Goal: Transaction & Acquisition: Purchase product/service

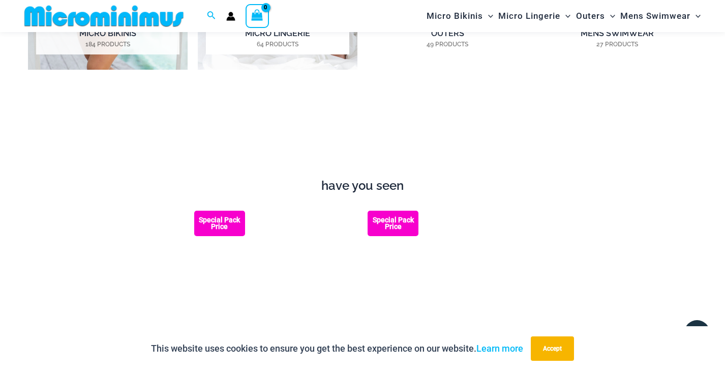
scroll to position [1269, 0]
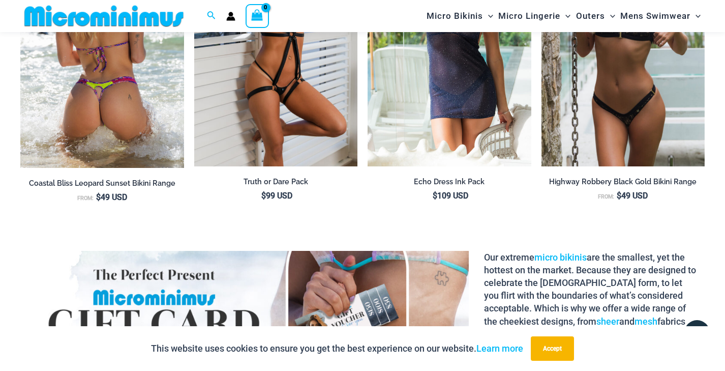
click at [138, 104] on img at bounding box center [102, 44] width 164 height 247
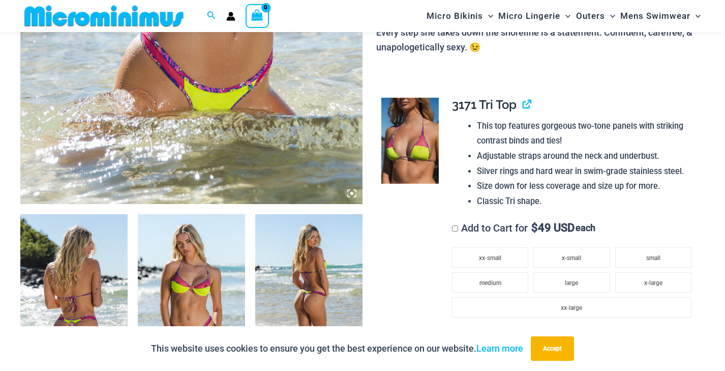
scroll to position [478, 0]
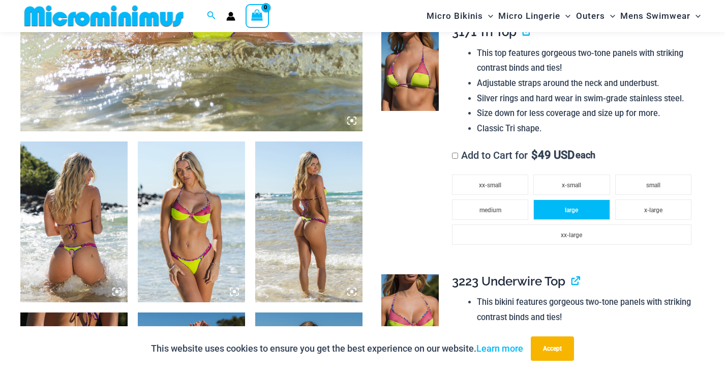
click at [587, 199] on li "large" at bounding box center [571, 209] width 76 height 20
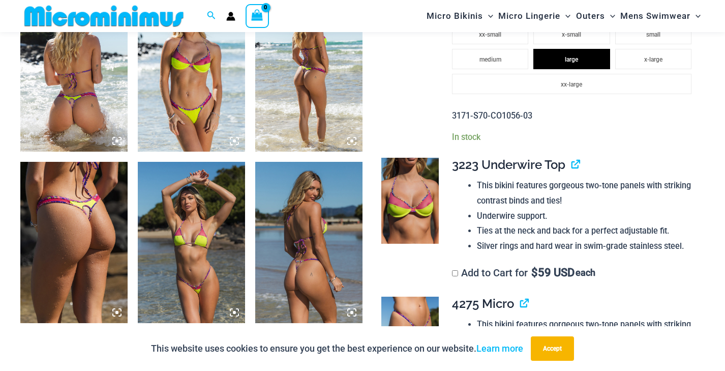
scroll to position [646, 0]
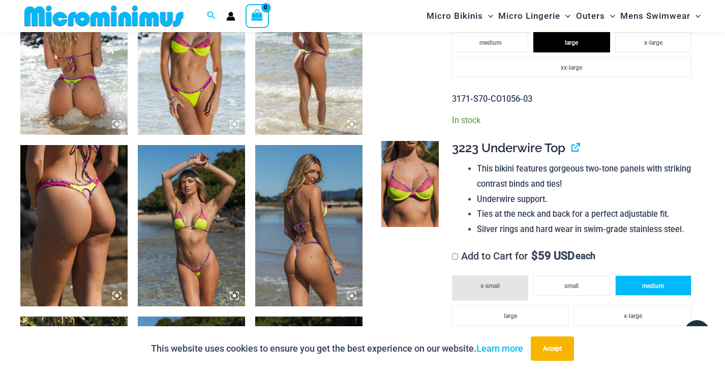
click at [659, 282] on span "medium" at bounding box center [653, 285] width 22 height 7
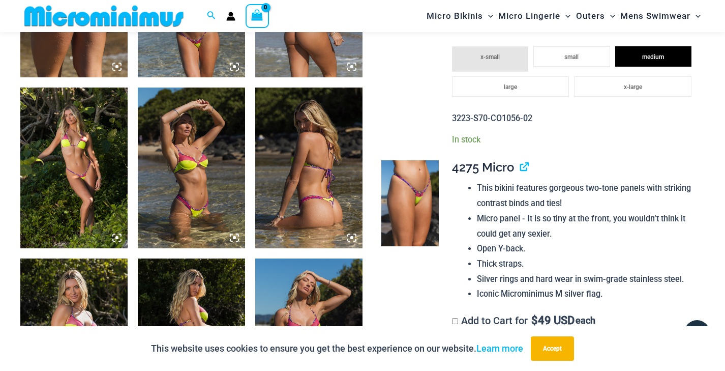
scroll to position [945, 0]
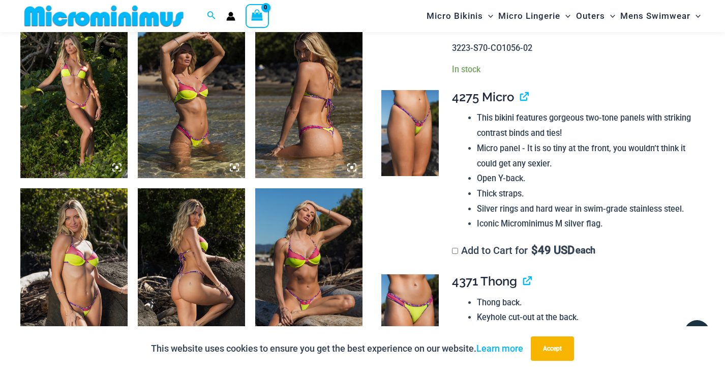
click at [451, 218] on td "**********" at bounding box center [573, 173] width 263 height 184
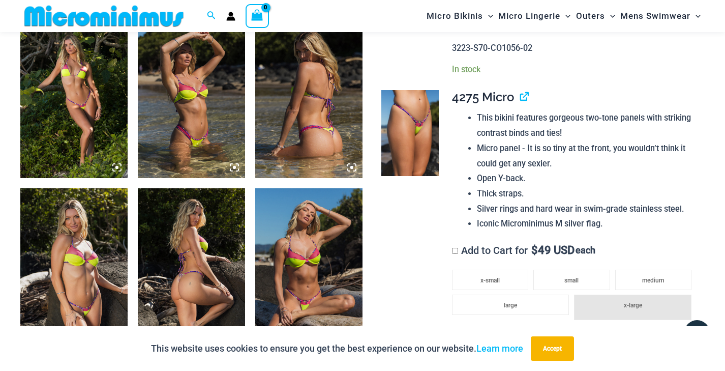
scroll to position [961, 0]
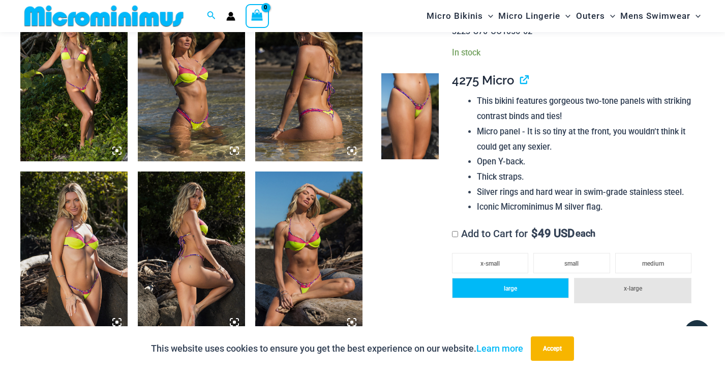
click at [526, 278] on li "large" at bounding box center [510, 288] width 117 height 20
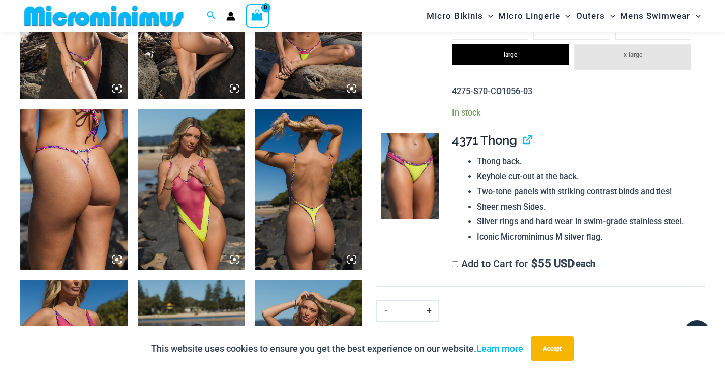
scroll to position [1369, 0]
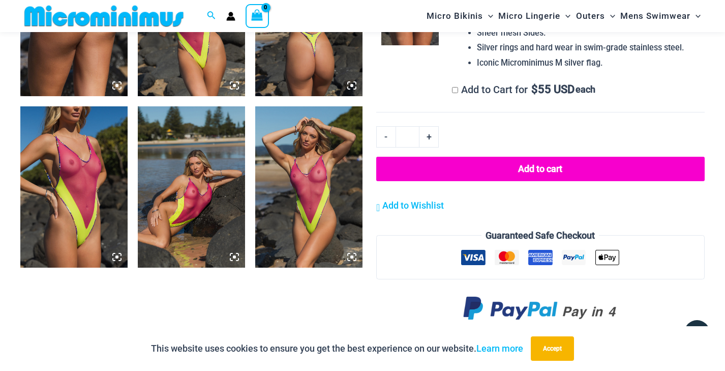
click at [554, 157] on button "Add to cart" at bounding box center [540, 169] width 328 height 24
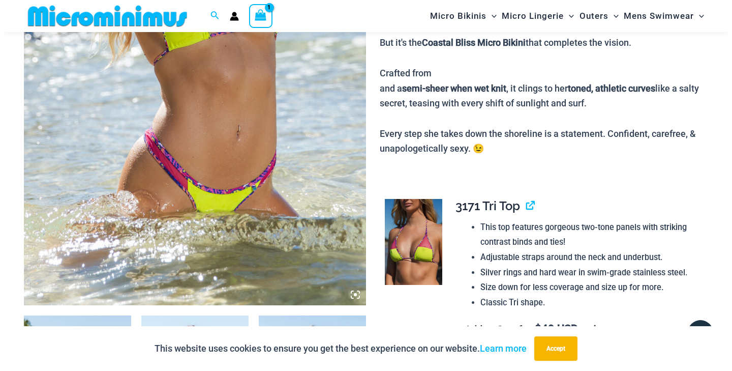
scroll to position [41, 0]
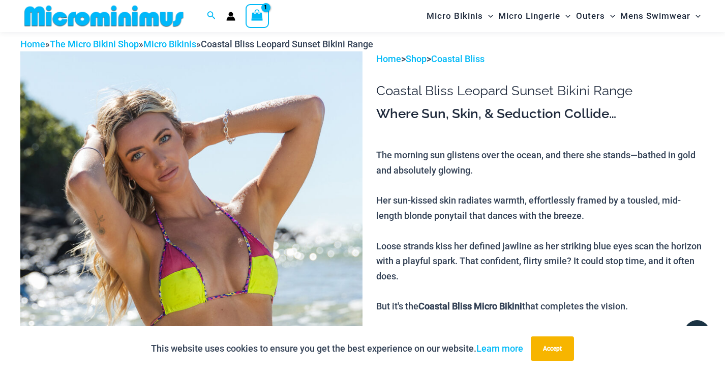
click at [263, 21] on span "View Shopping Cart, 1 items" at bounding box center [257, 17] width 12 height 14
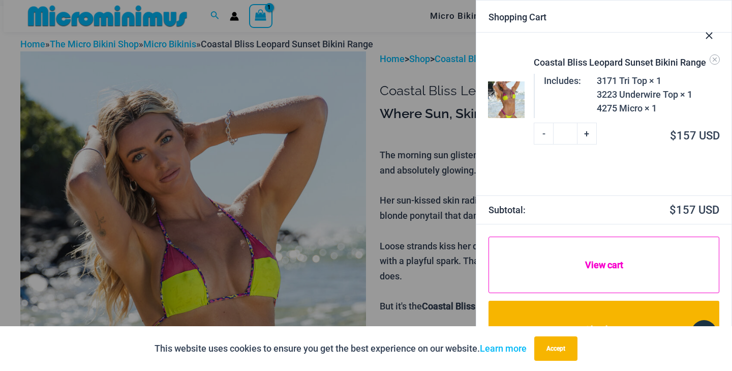
click at [623, 269] on link "View cart" at bounding box center [604, 264] width 231 height 56
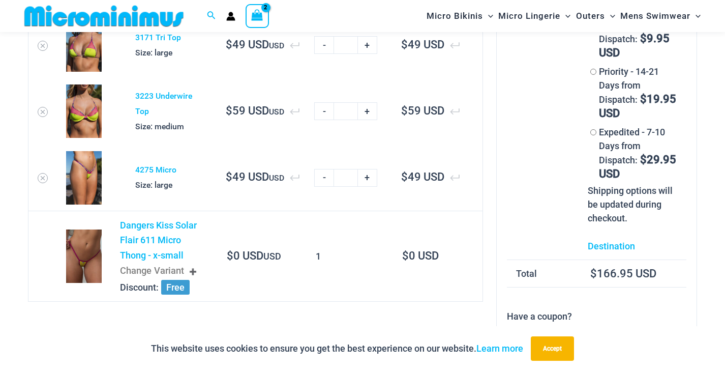
scroll to position [129, 0]
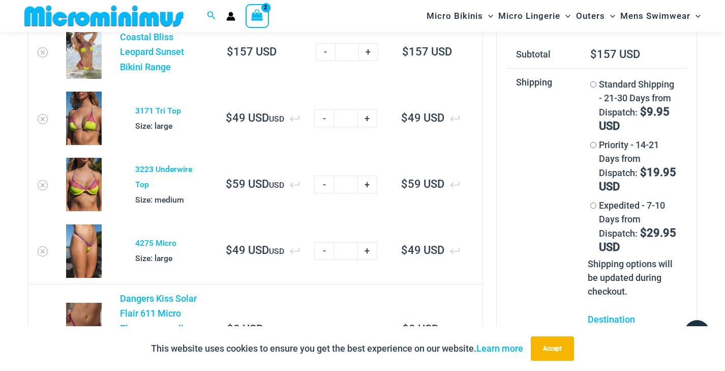
click at [326, 185] on link "-" at bounding box center [323, 184] width 19 height 18
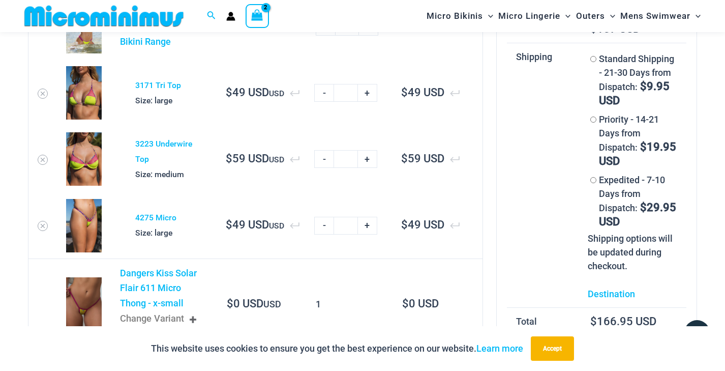
scroll to position [140, 0]
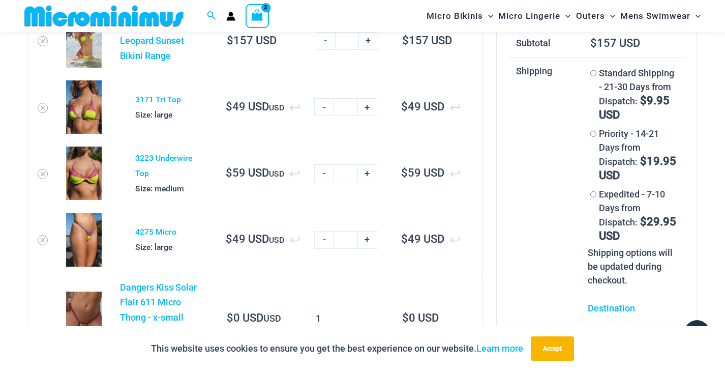
click at [323, 175] on link "-" at bounding box center [323, 173] width 19 height 18
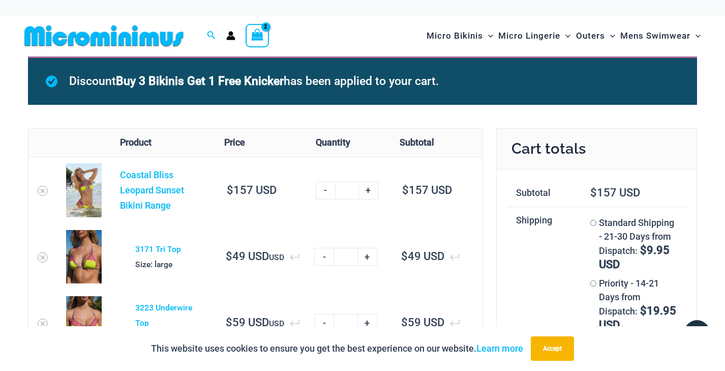
scroll to position [174, 0]
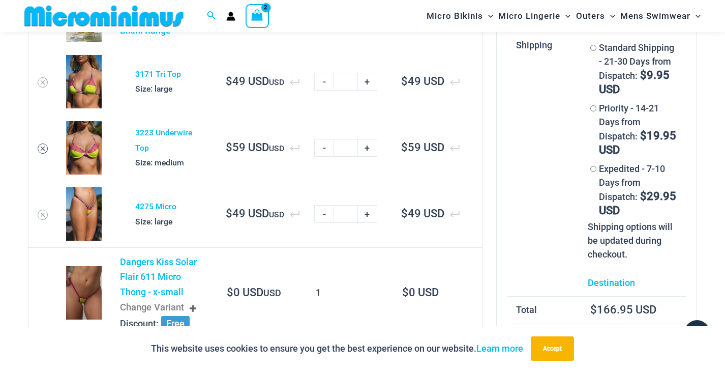
click at [41, 145] on icon "Remove 3223 Underwire Top from cart" at bounding box center [42, 148] width 7 height 7
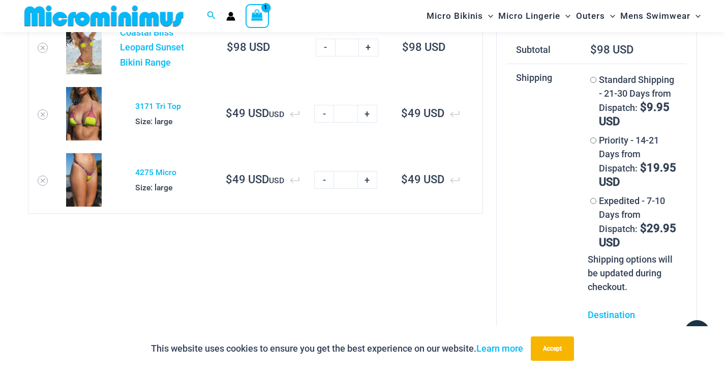
scroll to position [119, 0]
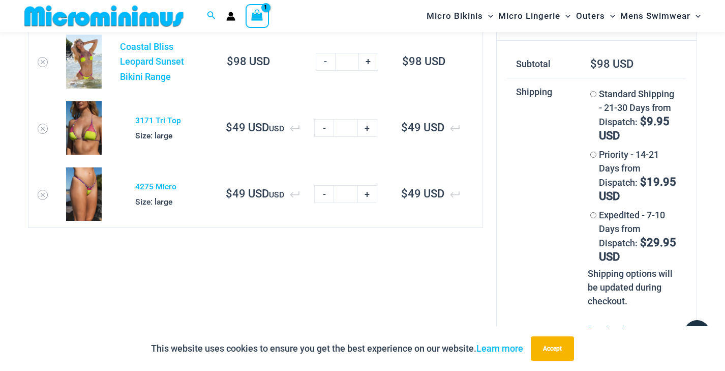
click at [371, 125] on link "+" at bounding box center [367, 128] width 19 height 18
type input "*"
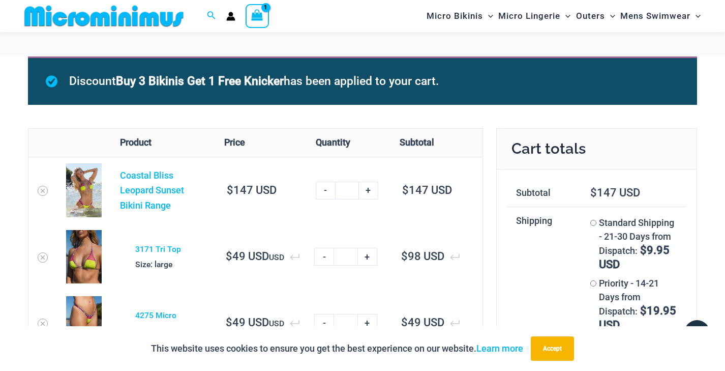
scroll to position [166, 0]
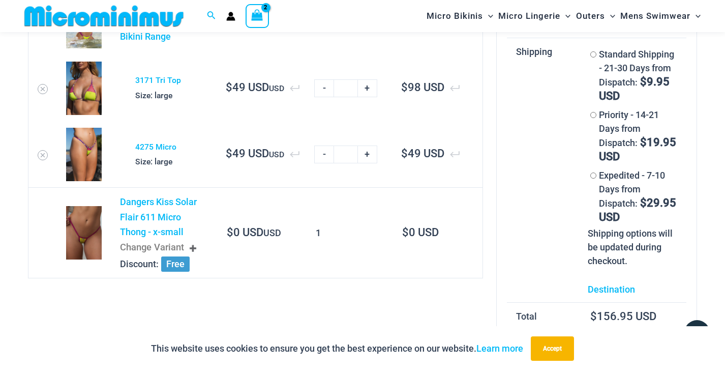
click at [148, 19] on img at bounding box center [103, 16] width 167 height 23
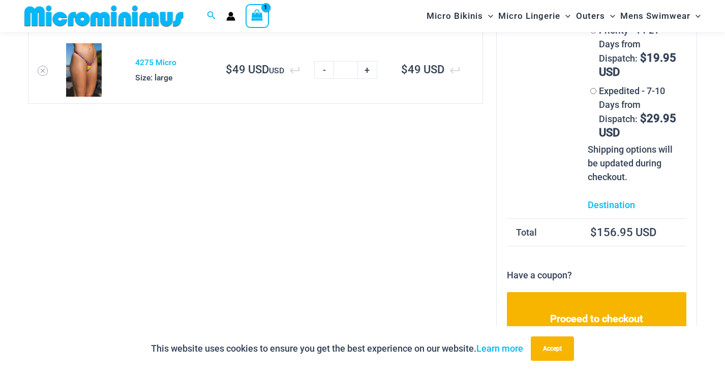
scroll to position [12, 0]
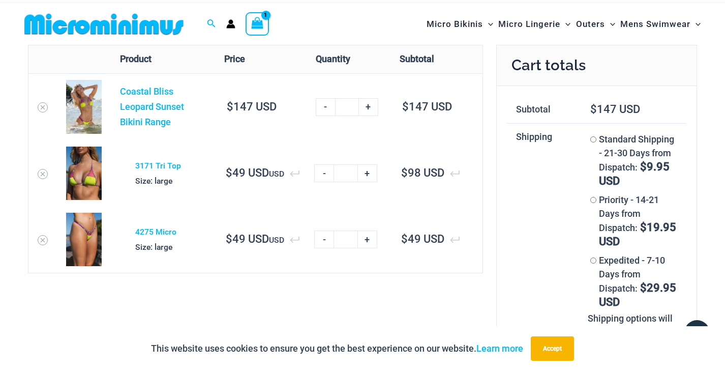
click at [372, 240] on link "+" at bounding box center [367, 239] width 19 height 18
type input "*"
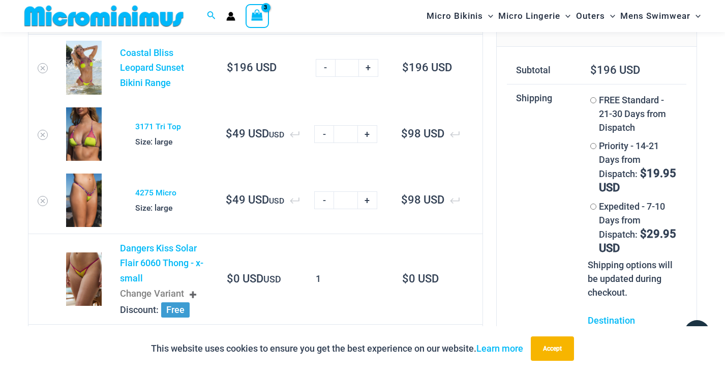
scroll to position [101, 0]
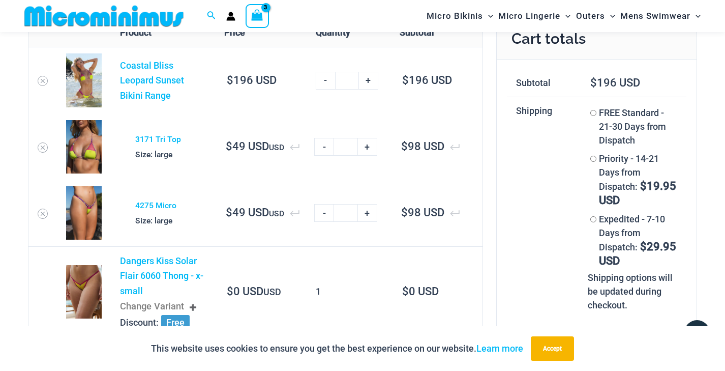
click at [320, 146] on link "-" at bounding box center [323, 147] width 19 height 18
type input "*"
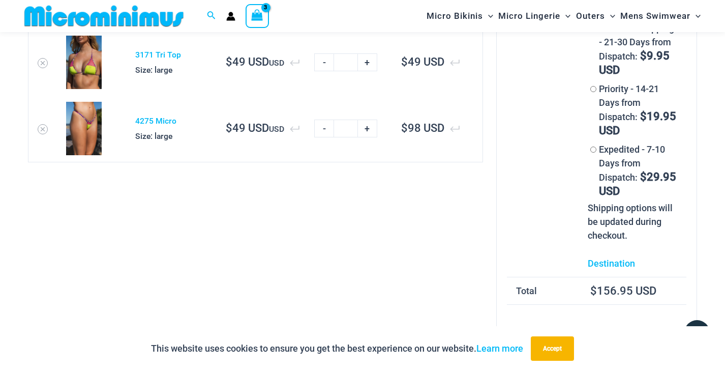
scroll to position [0, 0]
